Goal: Information Seeking & Learning: Learn about a topic

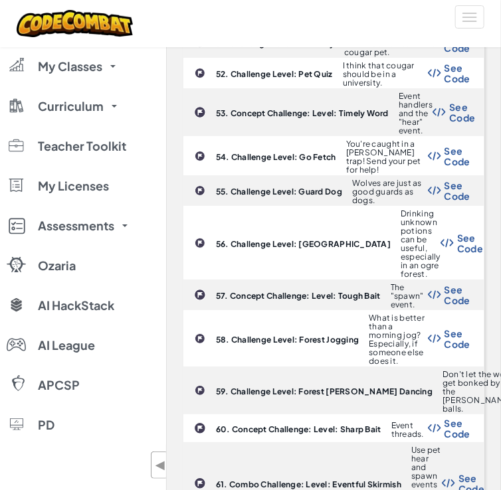
scroll to position [3577, 0]
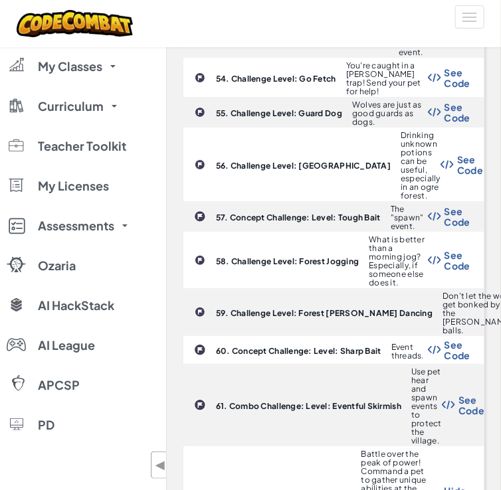
scroll to position [3660, 0]
